Goal: Information Seeking & Learning: Learn about a topic

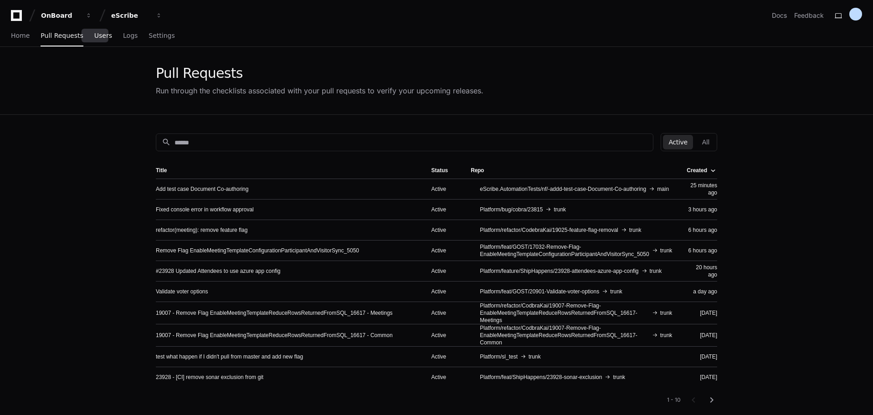
click at [97, 40] on link "Users" at bounding box center [103, 36] width 18 height 21
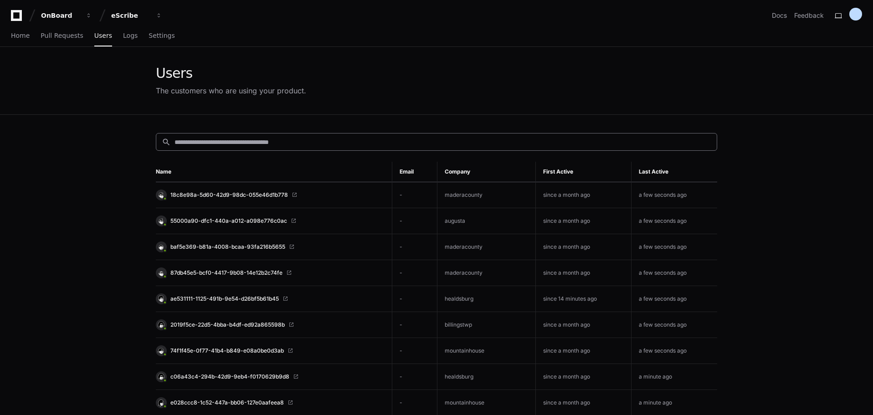
click at [258, 134] on div "search" at bounding box center [437, 142] width 562 height 18
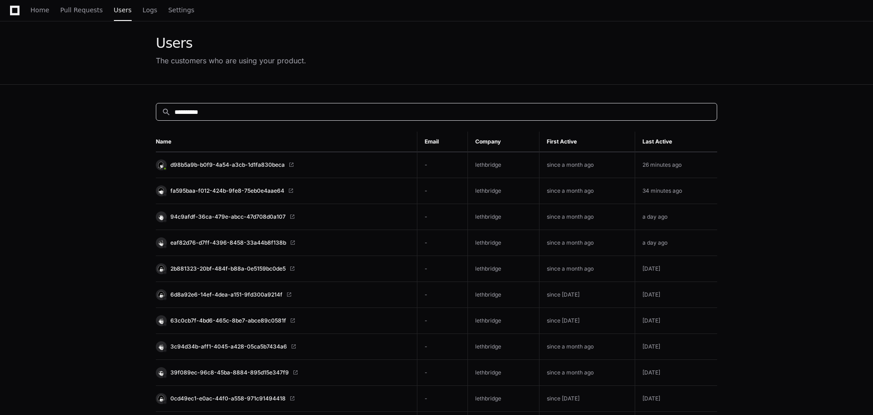
scroll to position [46, 0]
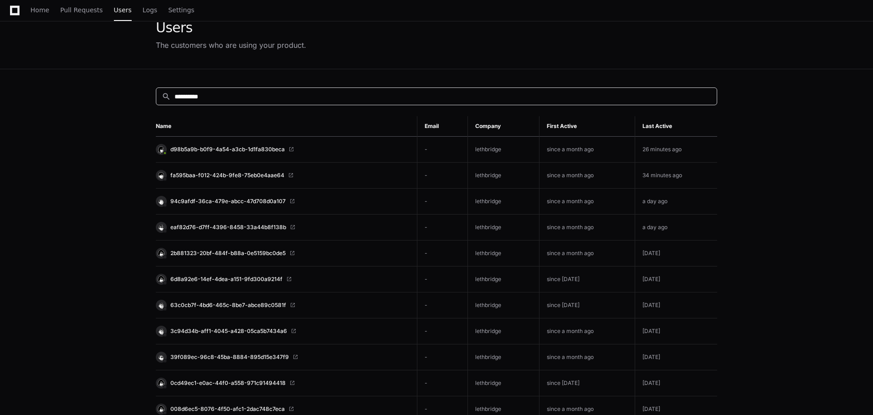
type input "**********"
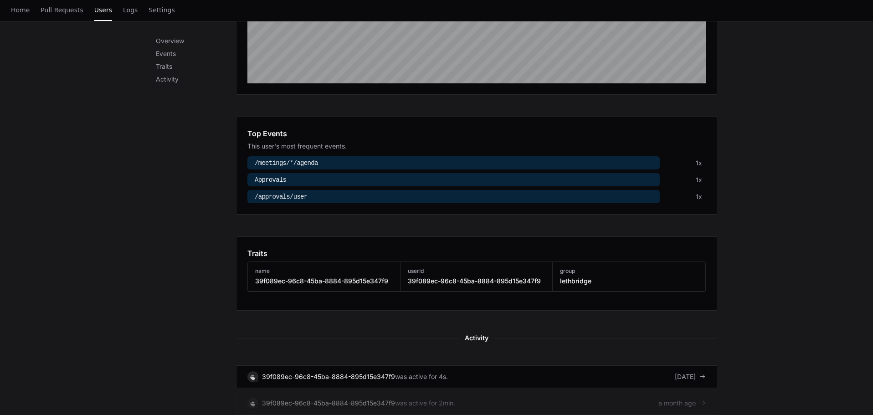
scroll to position [279, 0]
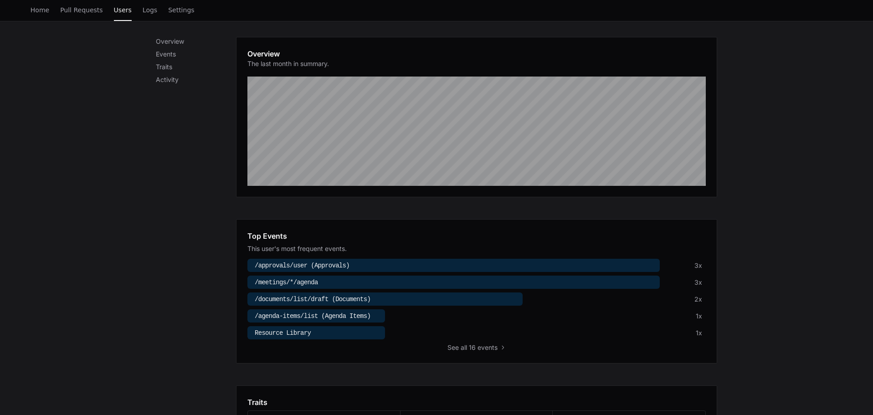
scroll to position [228, 0]
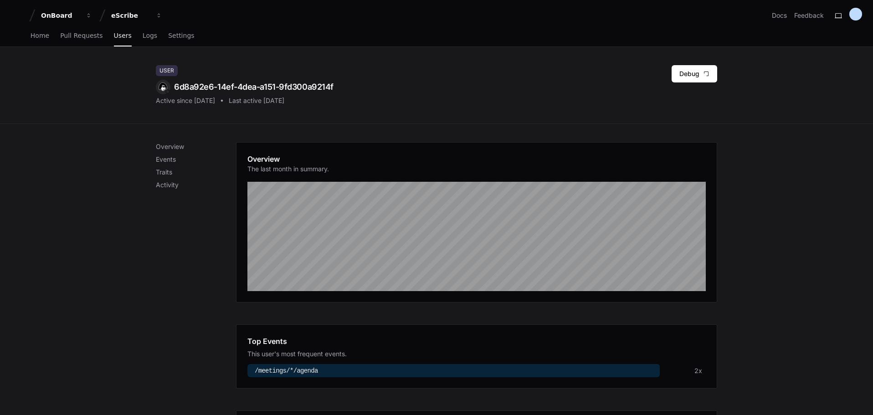
scroll to position [228, 0]
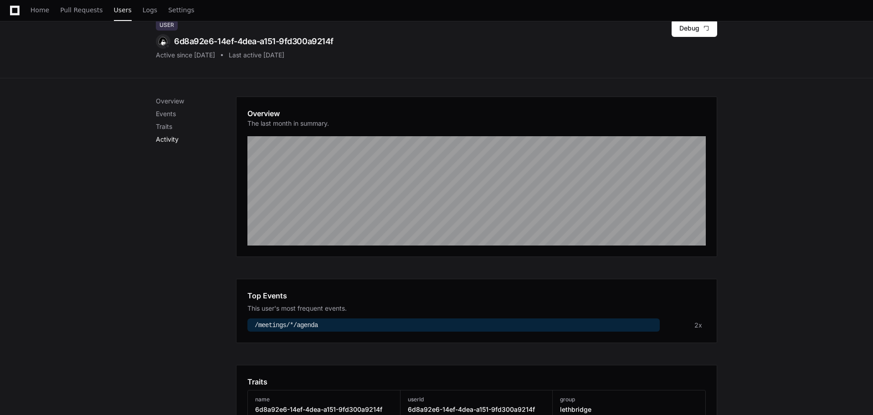
click at [165, 140] on p "Activity" at bounding box center [196, 139] width 80 height 9
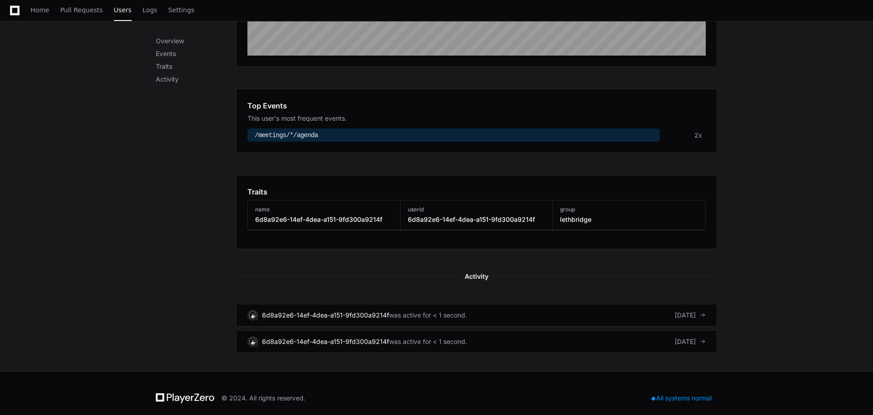
scroll to position [245, 0]
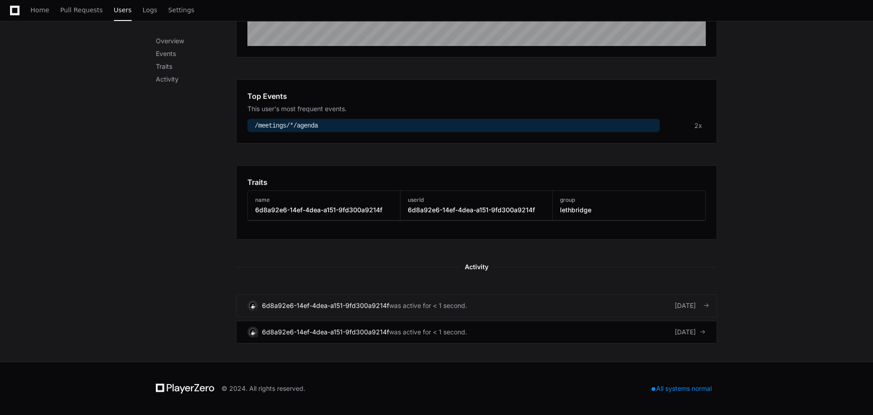
click at [635, 305] on link "6d8a92e6-14ef-4dea-a151-9fd300a9214f was active for < 1 second. 4 days ago" at bounding box center [476, 305] width 481 height 23
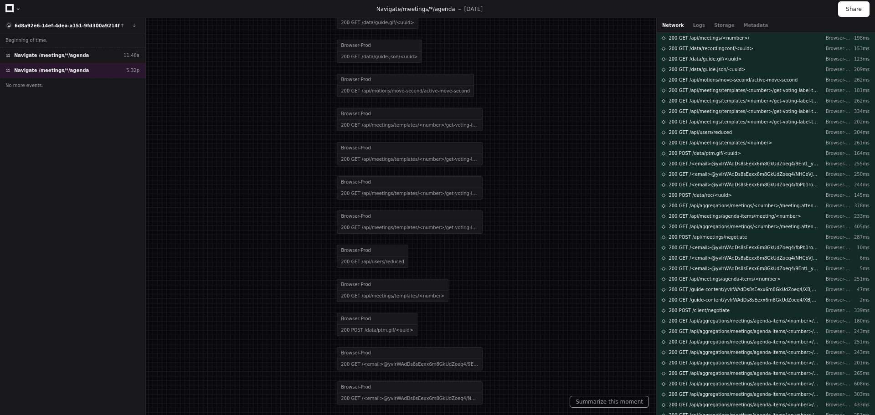
drag, startPoint x: 558, startPoint y: 265, endPoint x: 577, endPoint y: 169, distance: 98.5
click at [577, 169] on div at bounding box center [457, 106] width 875 height 415
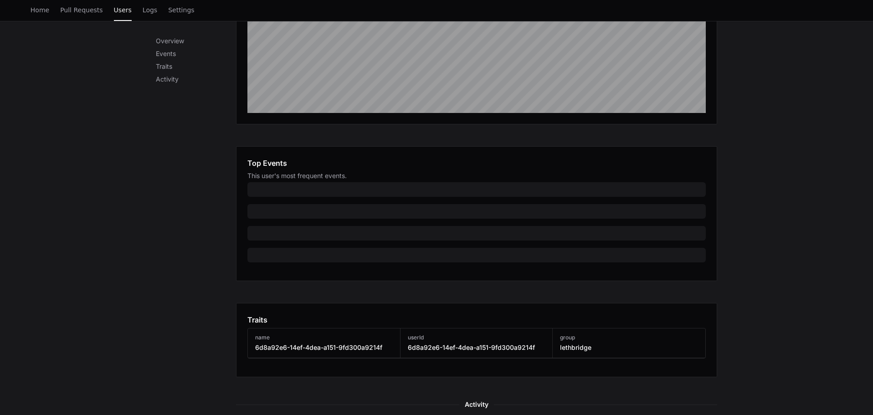
scroll to position [182, 0]
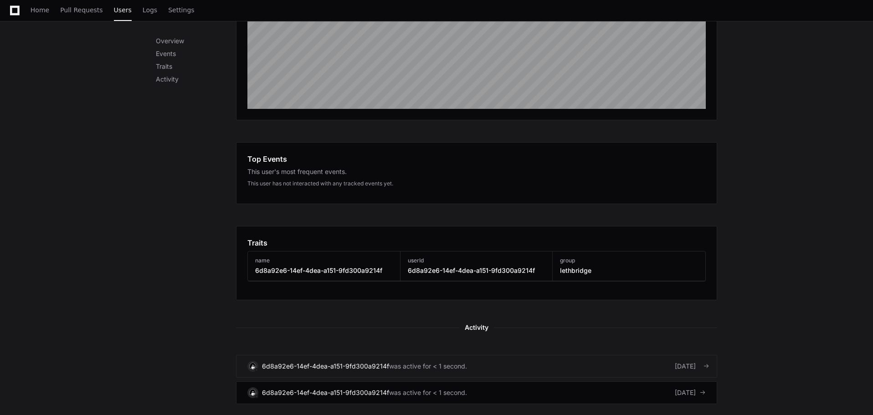
click at [508, 367] on link "6d8a92e6-14ef-4dea-a151-9fd300a9214f was active for < 1 second. [DATE]" at bounding box center [476, 366] width 481 height 23
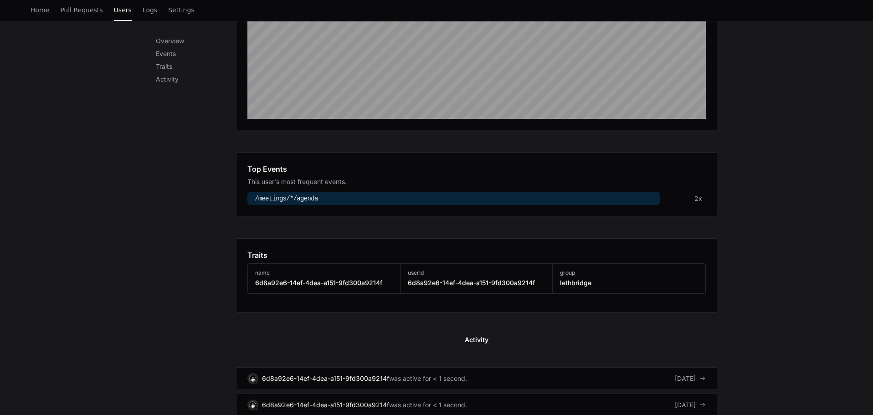
scroll to position [228, 0]
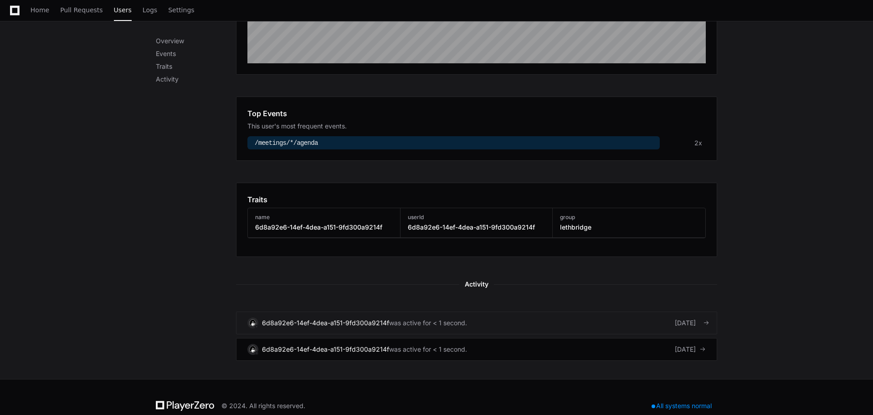
click at [408, 320] on div "was active for < 1 second." at bounding box center [428, 323] width 78 height 9
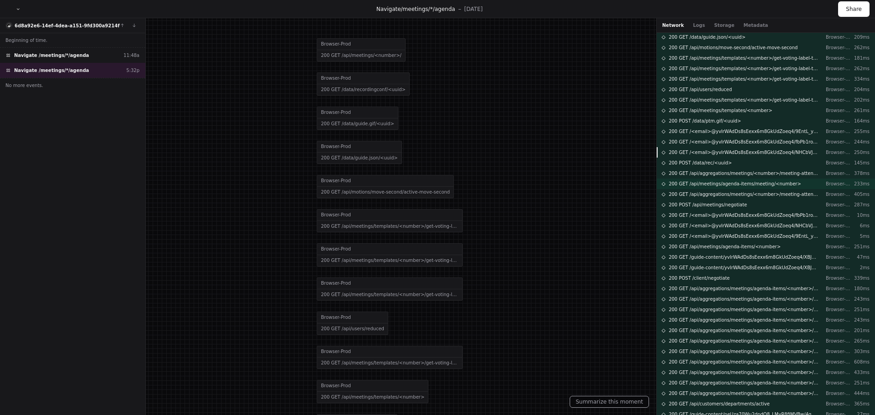
scroll to position [63, 0]
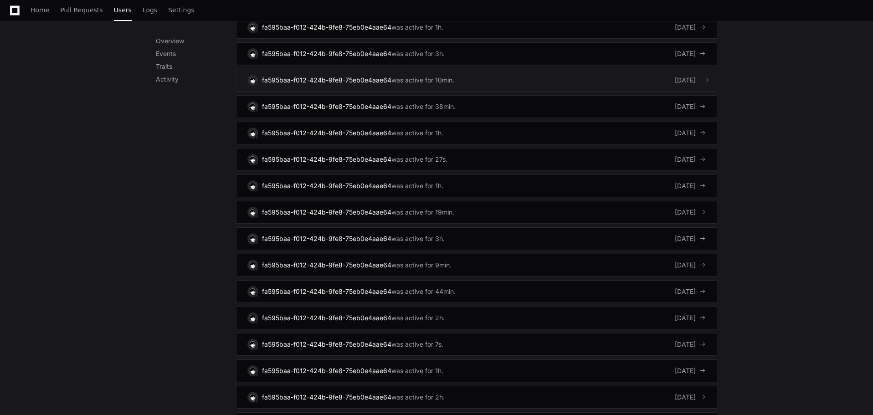
scroll to position [638, 0]
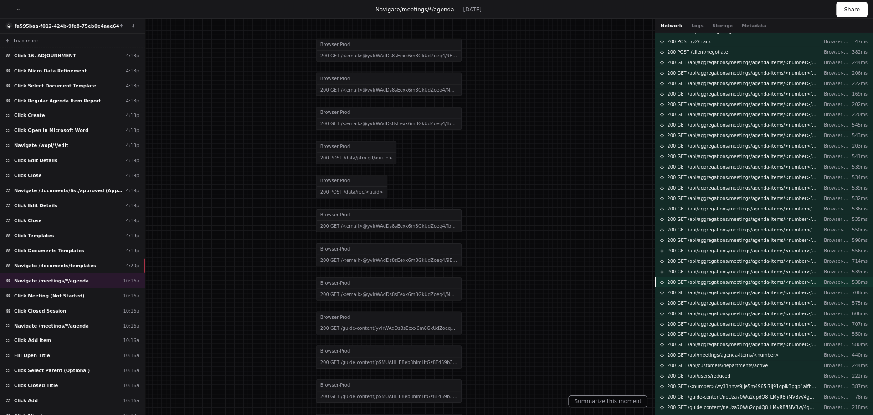
scroll to position [325, 0]
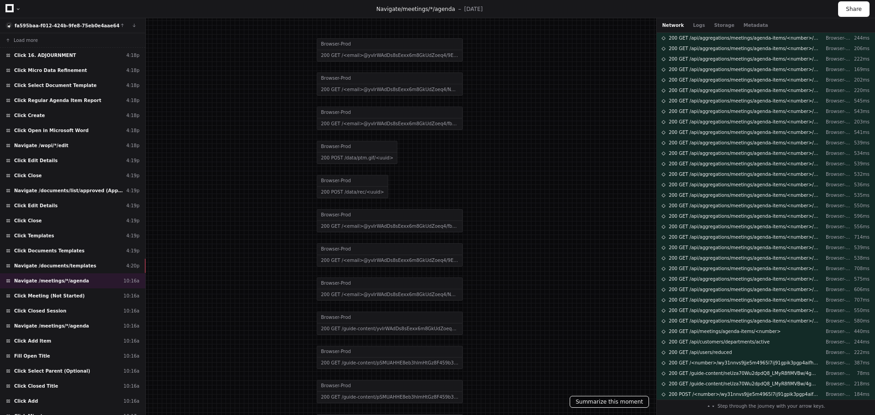
click at [624, 401] on button "Summarize this moment" at bounding box center [609, 402] width 79 height 12
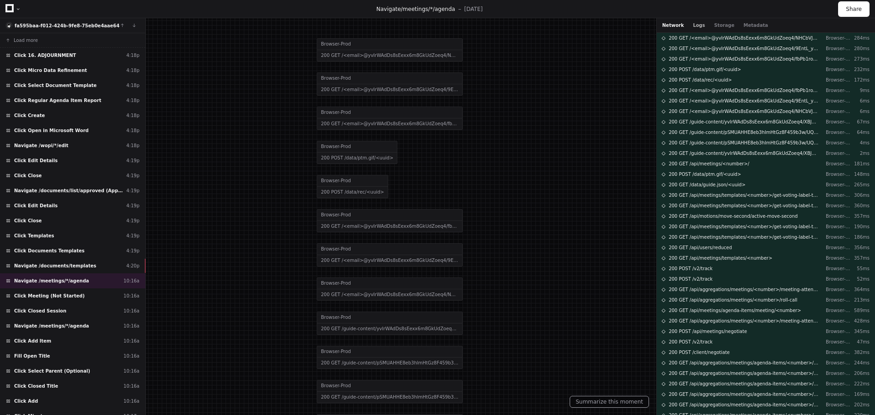
click at [696, 25] on button "Logs" at bounding box center [699, 25] width 12 height 7
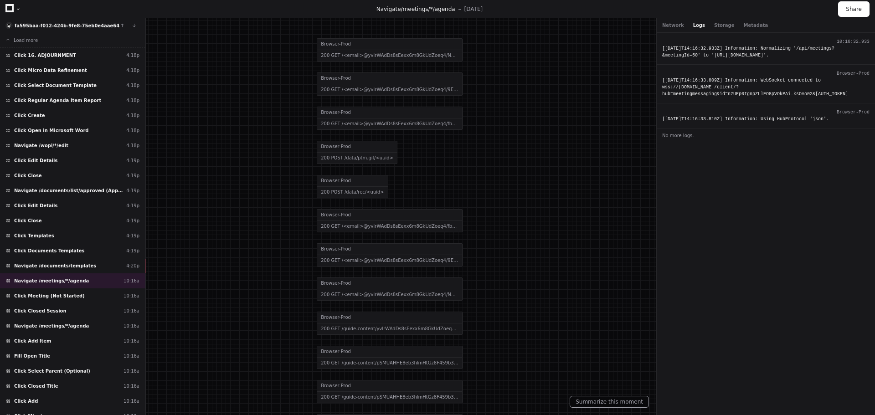
click at [704, 47] on div "[2025-09-15T14:16:32.933Z] Information: Normalizing '/api/meetings?&meetingId=5…" at bounding box center [765, 52] width 207 height 14
click at [727, 82] on div "[2025-09-15T14:16:33.809Z] Information: WebSocket connected to wss://escribe-pr…" at bounding box center [765, 87] width 207 height 21
click at [758, 123] on div "[2025-09-15T14:16:33.810Z] Information: Using HubProtocol 'json'." at bounding box center [765, 119] width 207 height 7
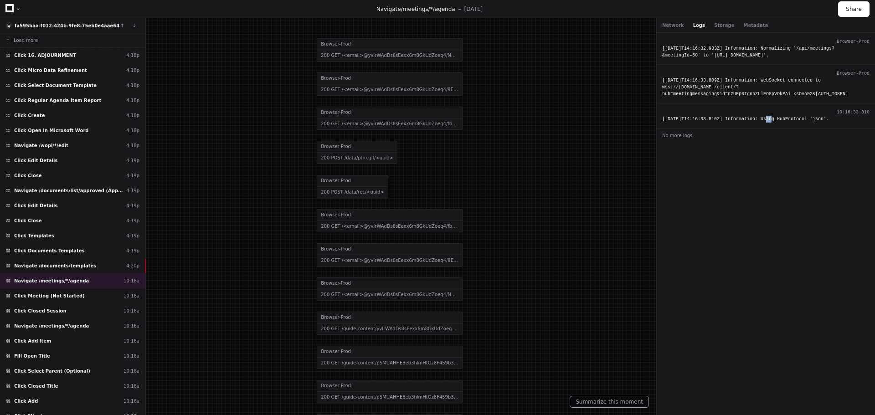
click at [758, 123] on div "[2025-09-15T14:16:33.810Z] Information: Using HubProtocol 'json'." at bounding box center [765, 119] width 207 height 7
click at [791, 155] on div "Browser-Prod [2025-09-15T14:16:32.933Z] Information: Normalizing '/api/meetings…" at bounding box center [766, 224] width 218 height 382
drag, startPoint x: 671, startPoint y: 46, endPoint x: 850, endPoint y: 61, distance: 179.7
click at [850, 61] on div "10:16:32.933 [2025-09-15T14:16:32.933Z] Information: Normalizing '/api/meetings…" at bounding box center [766, 49] width 218 height 32
click at [743, 89] on div "[2025-09-15T14:16:33.809Z] Information: WebSocket connected to wss://escribe-pr…" at bounding box center [765, 87] width 207 height 21
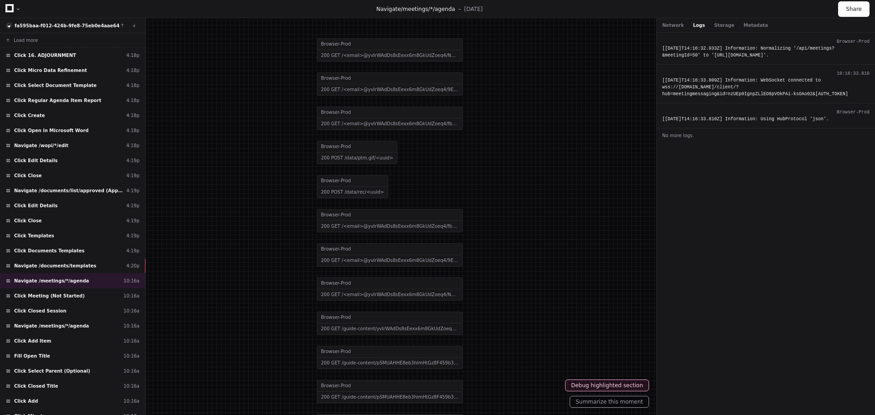
drag, startPoint x: 724, startPoint y: 79, endPoint x: 769, endPoint y: 106, distance: 52.5
click at [769, 103] on div "10:16:33.810 [2025-09-15T14:16:33.809Z] Information: WebSocket connected to wss…" at bounding box center [766, 84] width 218 height 39
click at [769, 123] on div "[2025-09-15T14:16:33.810Z] Information: Using HubProtocol 'json'." at bounding box center [765, 119] width 207 height 7
click at [770, 123] on div "[2025-09-15T14:16:33.810Z] Information: Using HubProtocol 'json'." at bounding box center [765, 119] width 207 height 7
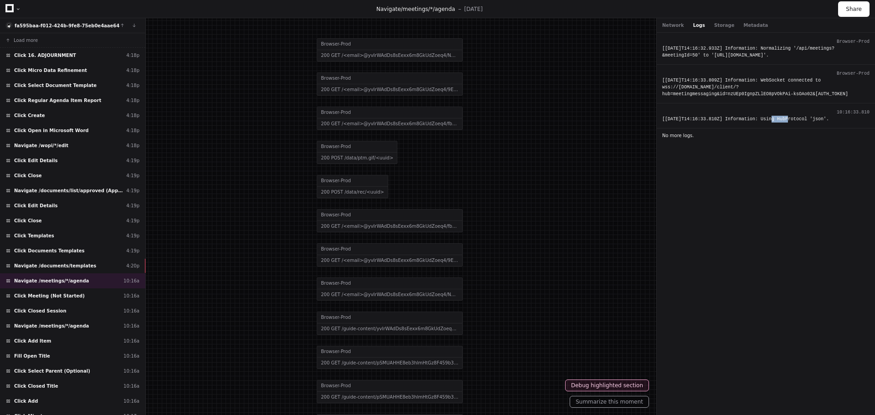
click at [777, 143] on button "No more logs." at bounding box center [766, 136] width 218 height 14
click at [806, 172] on div "Browser-Prod [2025-09-15T14:16:32.933Z] Information: Normalizing '/api/meetings…" at bounding box center [766, 224] width 218 height 382
click at [715, 28] on button "Storage" at bounding box center [724, 25] width 20 height 7
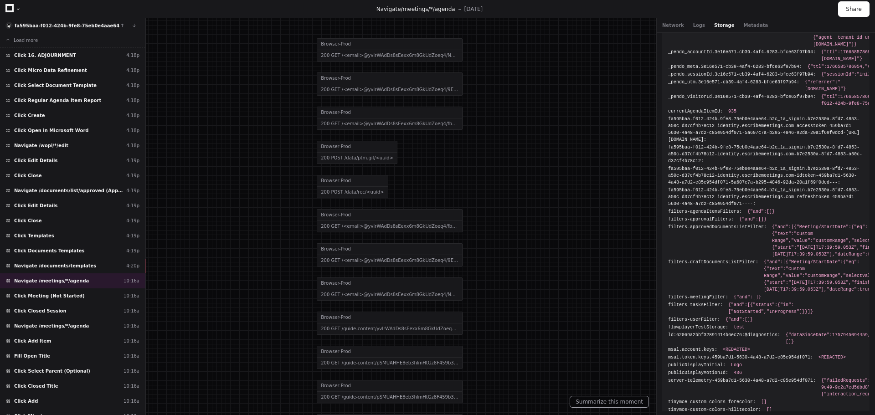
scroll to position [129, 0]
click at [743, 27] on button "Metadata" at bounding box center [755, 25] width 25 height 7
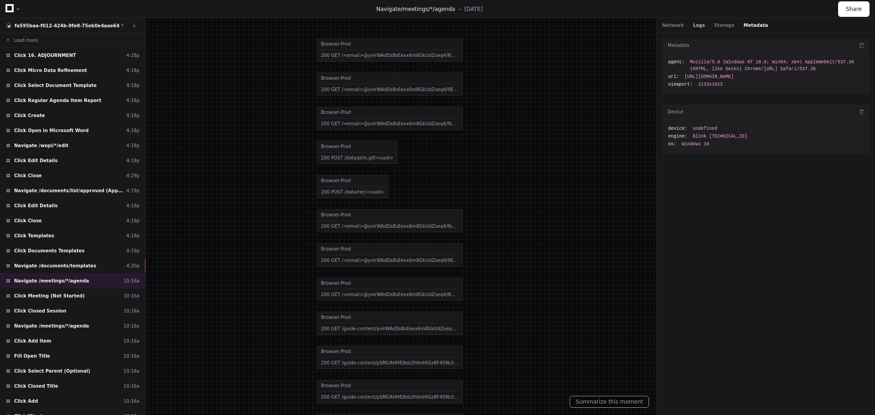
click at [693, 25] on button "Logs" at bounding box center [699, 25] width 12 height 7
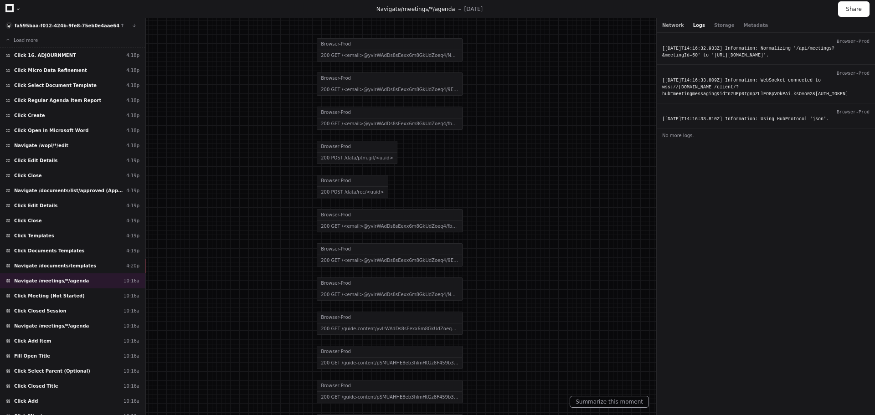
click at [671, 26] on button "Network" at bounding box center [673, 25] width 22 height 7
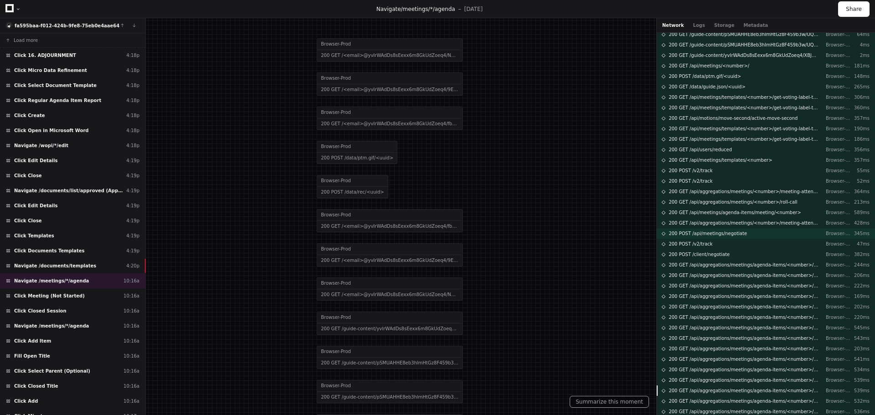
scroll to position [0, 0]
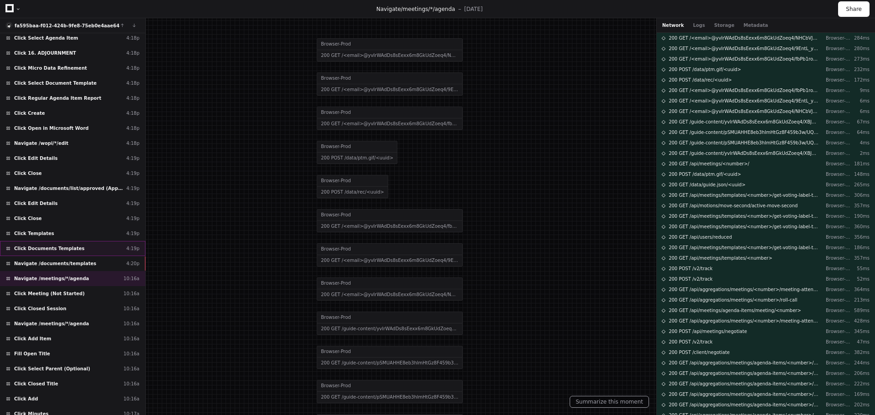
scroll to position [339, 0]
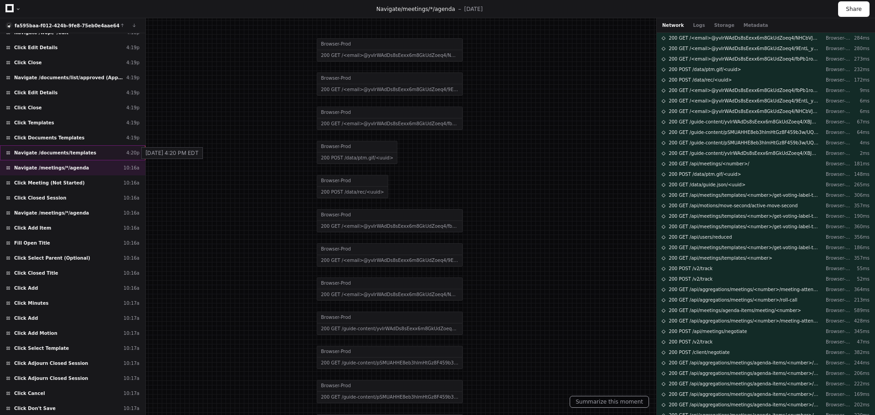
click at [127, 153] on div "4:20p" at bounding box center [132, 152] width 13 height 7
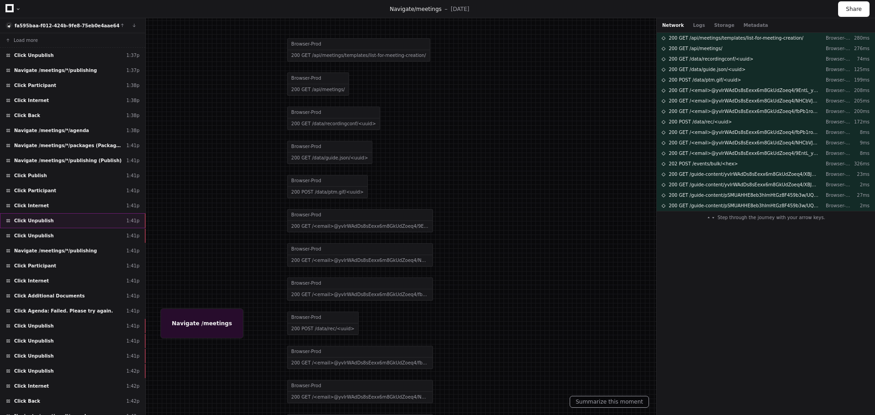
click at [76, 222] on div "Click Unpublish 1:41p" at bounding box center [72, 220] width 145 height 15
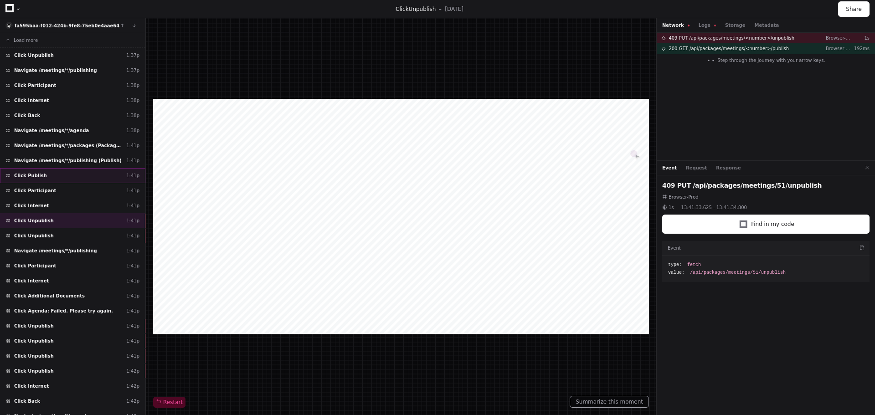
click at [110, 176] on div "Click Publish 1:41p" at bounding box center [72, 175] width 145 height 15
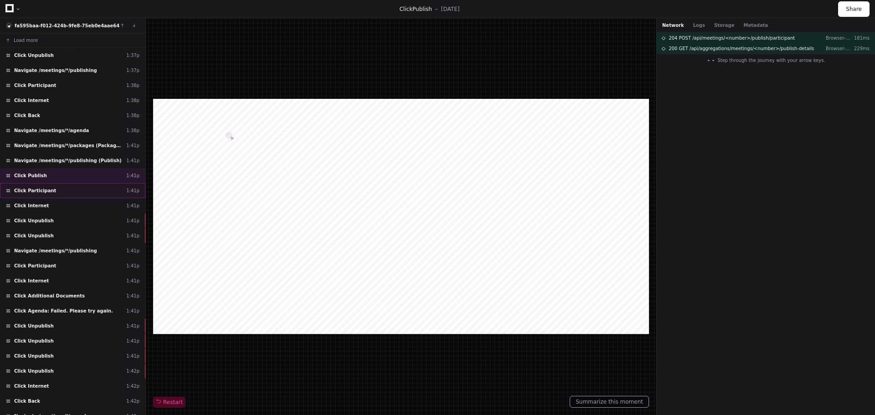
click at [107, 191] on div "Click Participant 1:41p" at bounding box center [72, 190] width 145 height 15
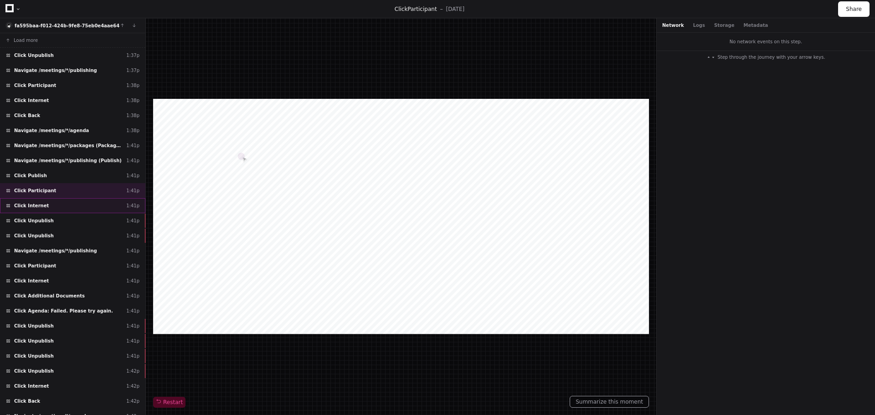
click at [107, 203] on div "Click Internet 1:41p" at bounding box center [72, 205] width 145 height 15
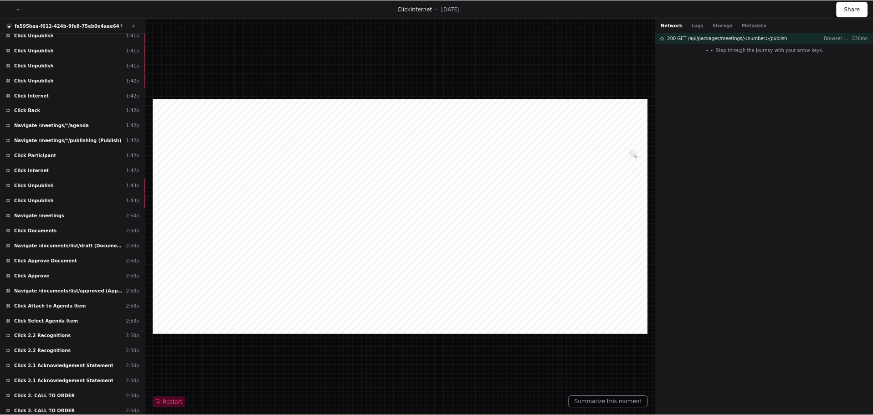
scroll to position [469, 0]
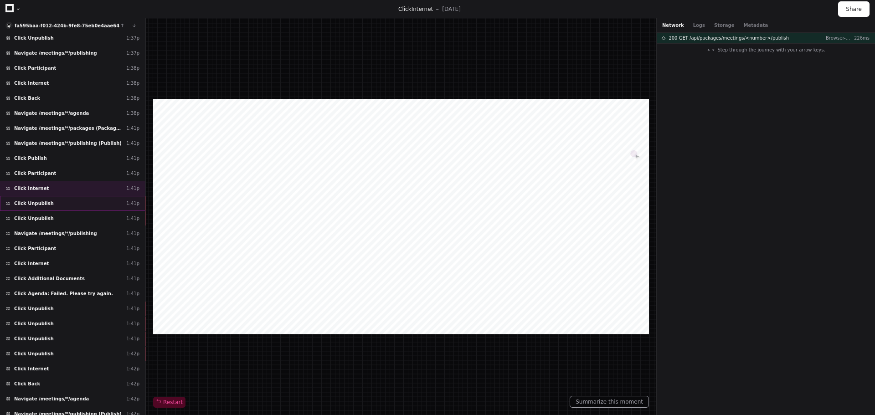
click at [113, 204] on div "Click Unpublish 1:41p" at bounding box center [72, 203] width 145 height 15
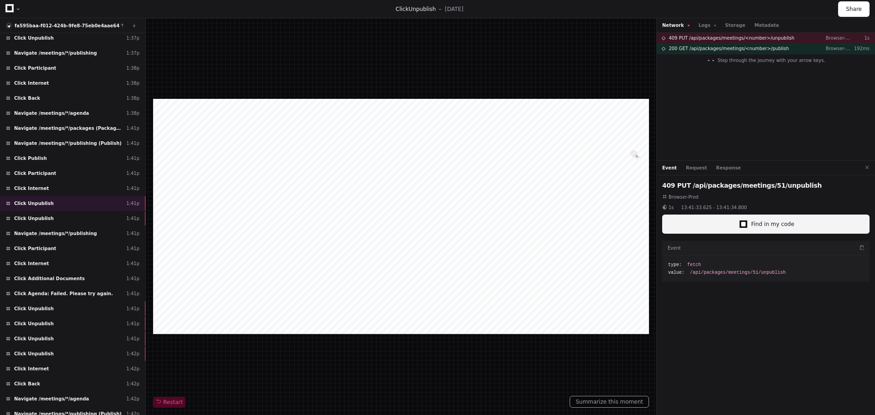
click at [733, 228] on button "Find in my code" at bounding box center [765, 224] width 207 height 19
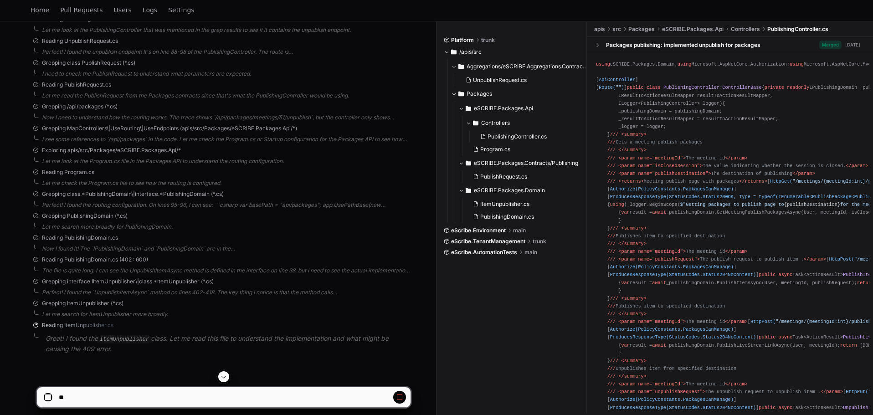
scroll to position [394, 0]
